Goal: Task Accomplishment & Management: Manage account settings

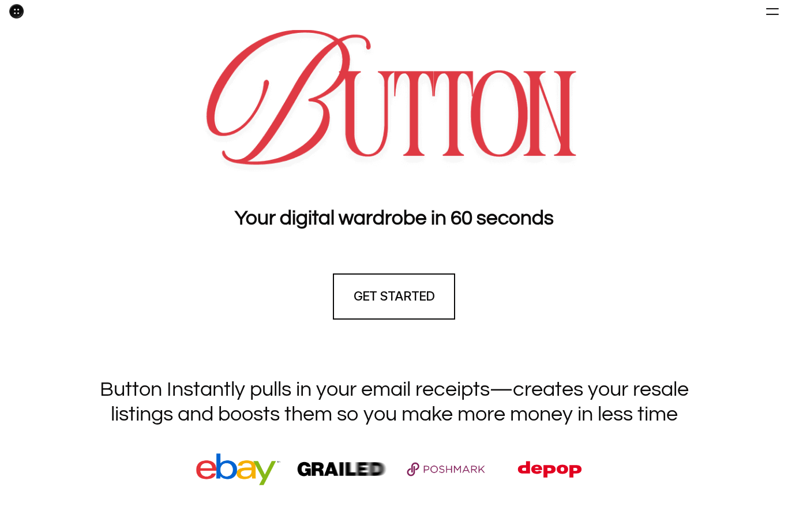
click at [767, 17] on div at bounding box center [771, 11] width 13 height 16
click at [768, 18] on div at bounding box center [771, 11] width 13 height 16
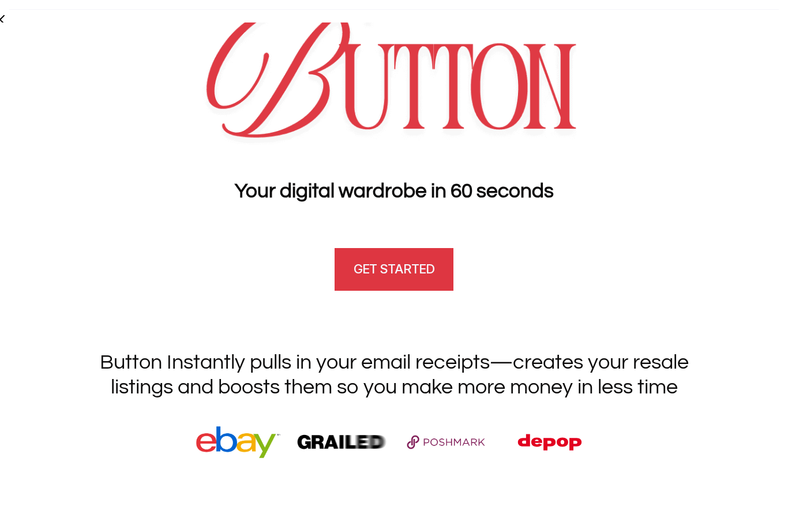
scroll to position [28, 0]
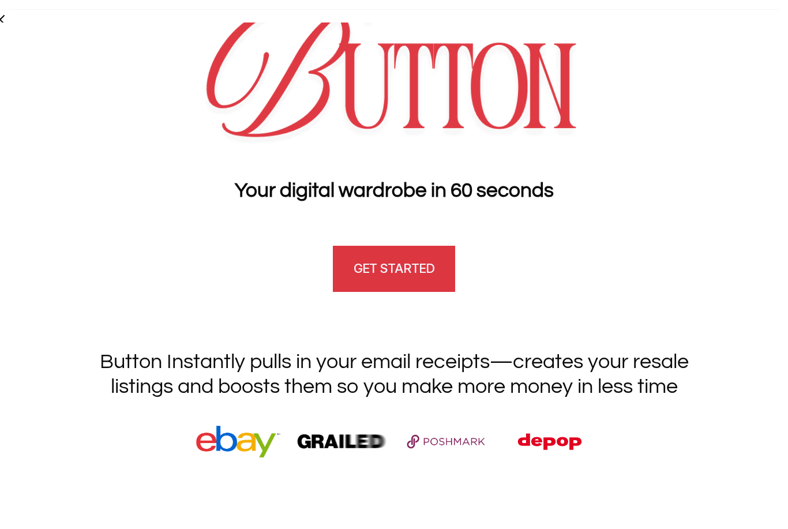
click at [383, 263] on h4 "GET STARTED" at bounding box center [393, 268] width 81 height 18
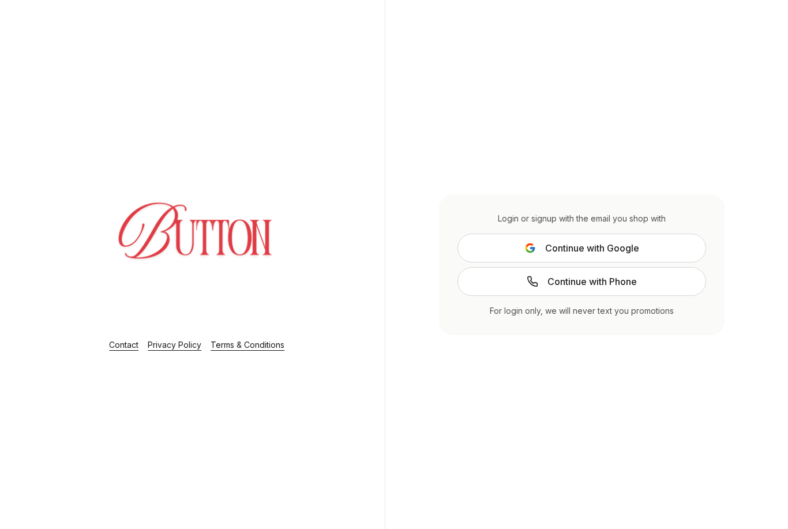
click at [560, 255] on span "Continue with Google" at bounding box center [592, 248] width 94 height 14
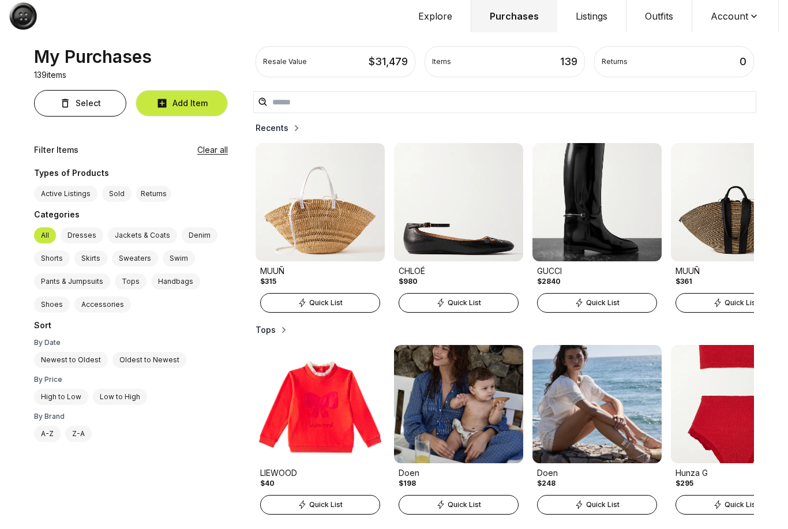
scroll to position [37, 0]
click at [438, 23] on button "Explore" at bounding box center [435, 16] width 71 height 32
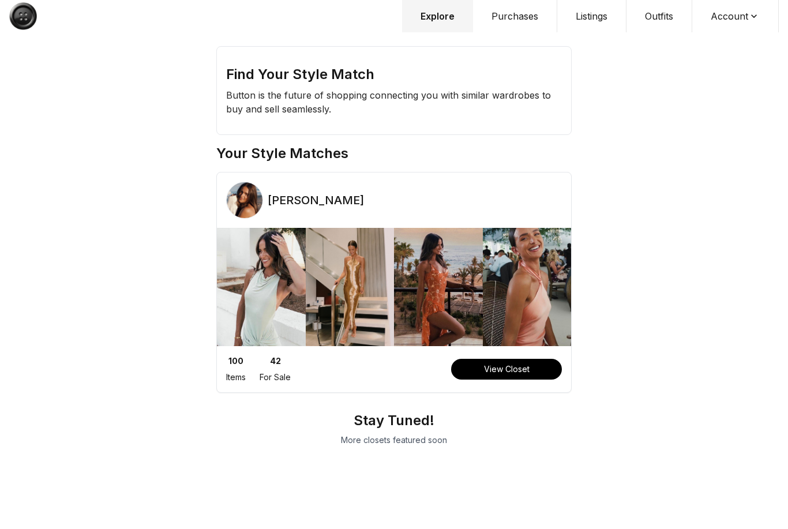
click at [741, 56] on div "Find Your Style Match Button is the future of shopping connecting you with simi…" at bounding box center [394, 264] width 788 height 529
click at [444, 51] on div "Find Your Style Match Button is the future of shopping connecting you with simi…" at bounding box center [394, 91] width 354 height 88
click at [28, 58] on div "Find Your Style Match Button is the future of shopping connecting you with simi…" at bounding box center [394, 264] width 788 height 529
click at [33, 58] on div "Find Your Style Match Button is the future of shopping connecting you with simi…" at bounding box center [394, 264] width 788 height 529
click at [495, 56] on div "Find Your Style Match Button is the future of shopping connecting you with simi…" at bounding box center [394, 91] width 354 height 88
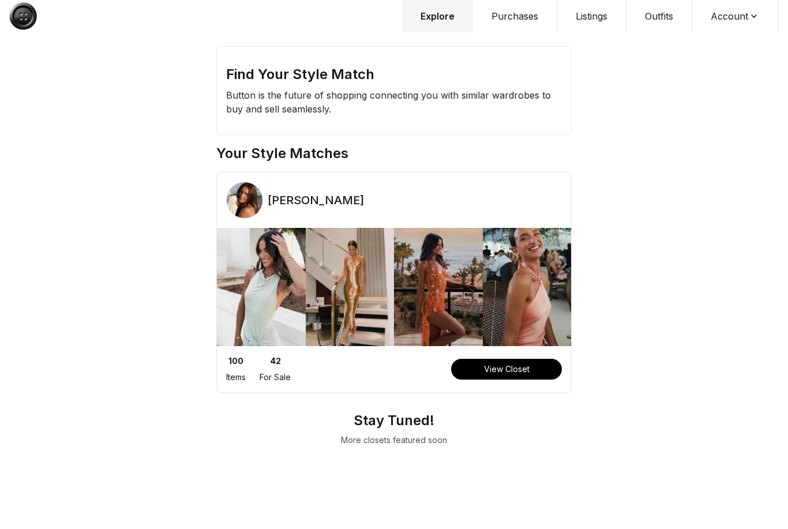
click at [442, 54] on div "Find Your Style Match Button is the future of shopping connecting you with simi…" at bounding box center [394, 91] width 354 height 88
click at [336, 66] on h2 "Find Your Style Match" at bounding box center [394, 74] width 336 height 18
click at [583, 22] on button "Listings" at bounding box center [591, 16] width 69 height 32
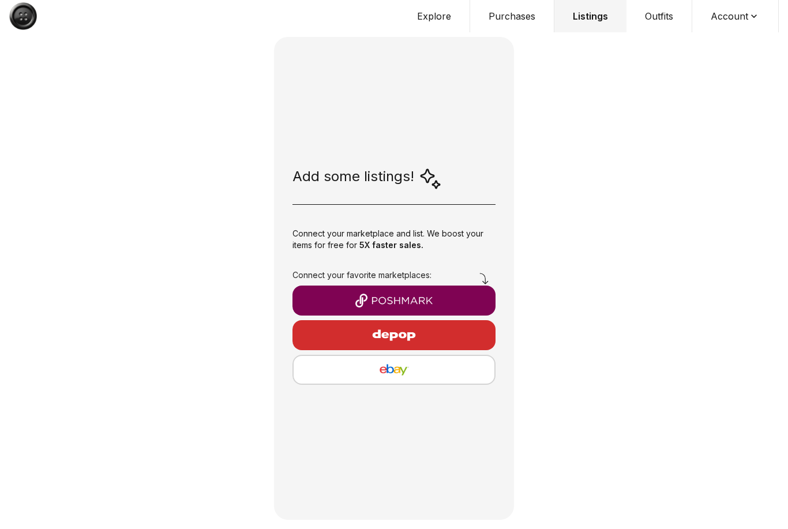
click at [662, 17] on button "Outfits" at bounding box center [659, 16] width 66 height 32
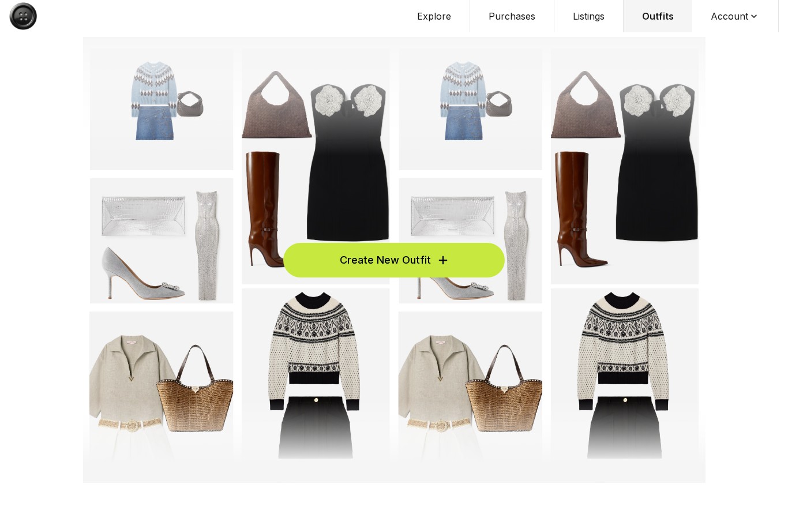
click at [380, 268] on span "Create New Outfit" at bounding box center [385, 260] width 91 height 16
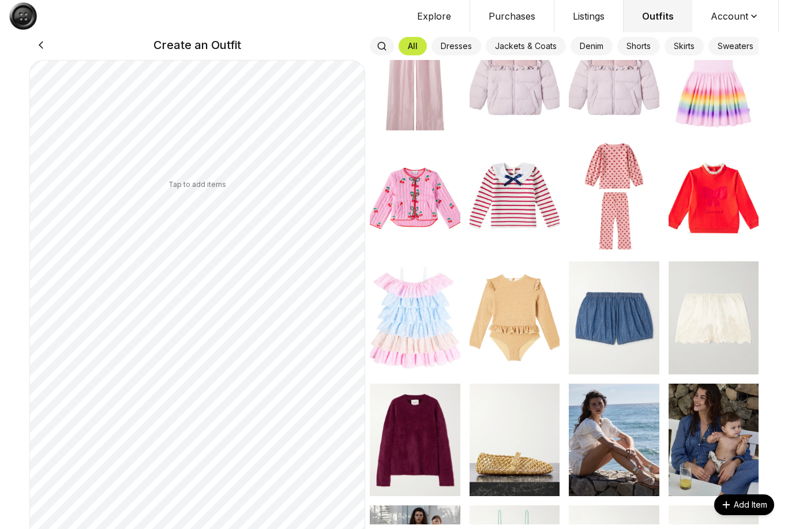
scroll to position [431, 0]
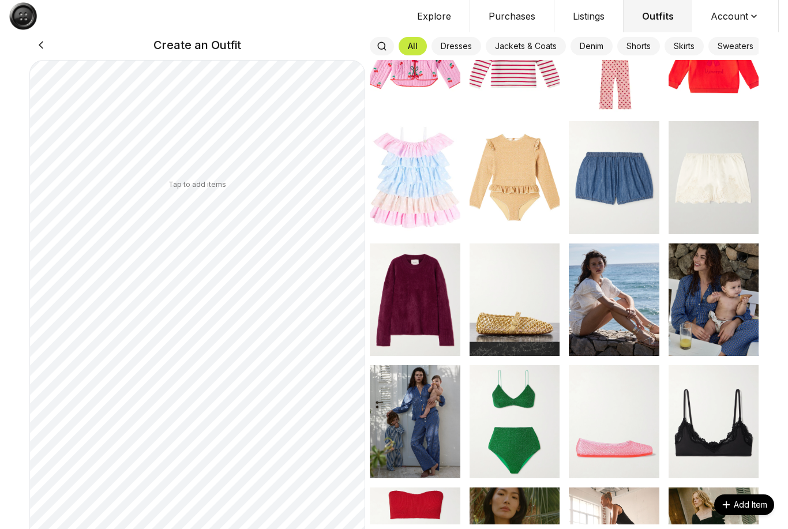
click at [590, 18] on button "Listings" at bounding box center [588, 16] width 69 height 32
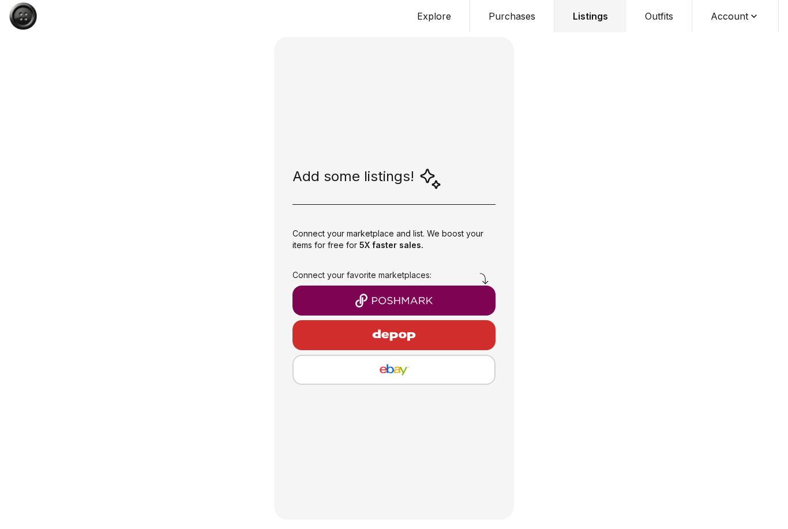
scroll to position [37, 0]
click at [592, 20] on button "Listings" at bounding box center [590, 16] width 72 height 32
click at [375, 315] on button "button" at bounding box center [393, 300] width 203 height 30
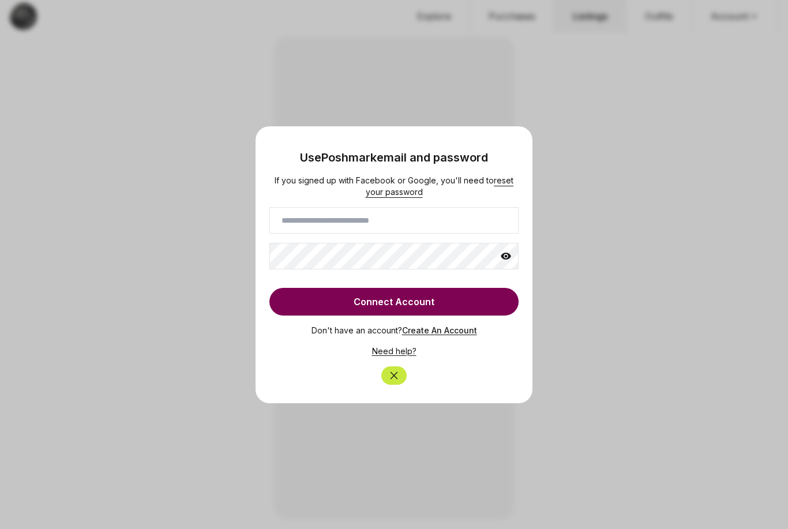
scroll to position [37, 0]
type input "**********"
click at [404, 302] on button "Connect Account" at bounding box center [393, 302] width 249 height 28
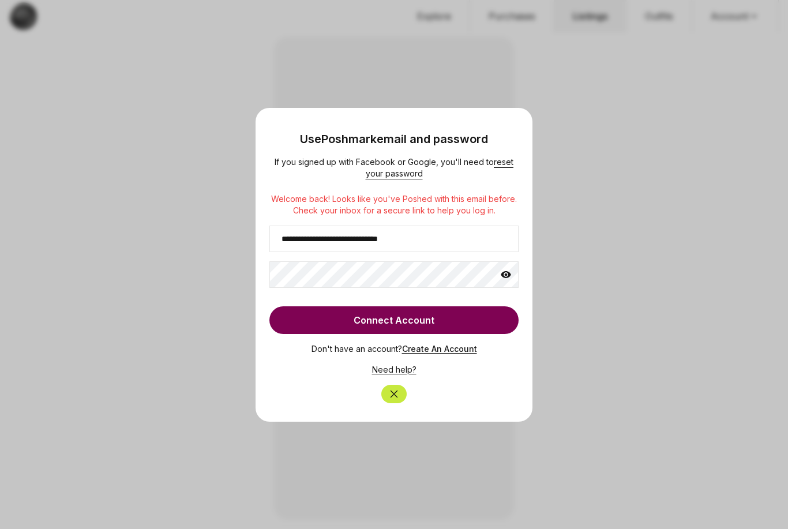
click at [636, 136] on div at bounding box center [394, 264] width 788 height 529
click at [398, 396] on icon "Close" at bounding box center [394, 394] width 12 height 12
